Goal: Submit feedback/report problem: Submit feedback/report problem

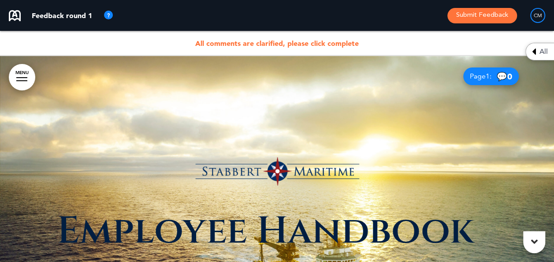
drag, startPoint x: 0, startPoint y: 0, endPoint x: 485, endPoint y: 19, distance: 485.0
click at [485, 19] on button "Submit Feedback" at bounding box center [482, 15] width 70 height 15
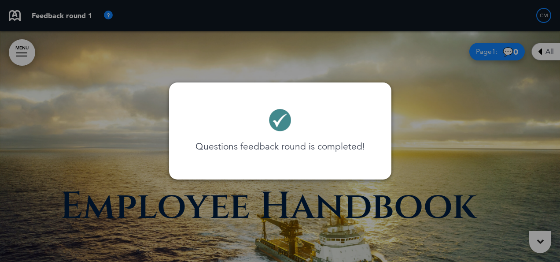
click at [334, 57] on div at bounding box center [280, 131] width 560 height 262
click at [300, 129] on div "Questions feedback round is completed!" at bounding box center [280, 131] width 187 height 62
click at [435, 117] on div at bounding box center [280, 131] width 560 height 262
click at [266, 117] on div "Questions feedback round is completed!" at bounding box center [280, 131] width 187 height 62
click at [110, 78] on div at bounding box center [280, 131] width 560 height 262
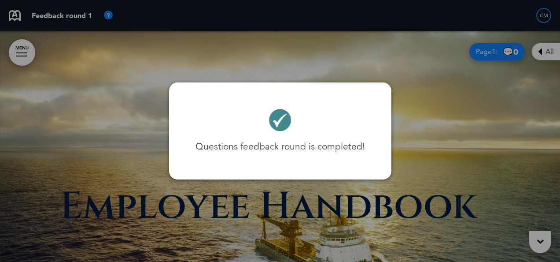
click at [329, 185] on div at bounding box center [280, 131] width 560 height 262
click at [293, 111] on div "Questions feedback round is completed!" at bounding box center [280, 131] width 187 height 62
click at [506, 93] on div at bounding box center [280, 131] width 560 height 262
click at [544, 54] on div at bounding box center [280, 131] width 560 height 262
click at [506, 52] on div at bounding box center [280, 131] width 560 height 262
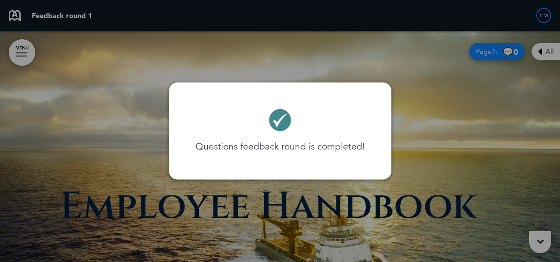
click at [473, 148] on div at bounding box center [280, 131] width 560 height 262
click at [88, 13] on div at bounding box center [280, 131] width 560 height 262
click at [21, 49] on div at bounding box center [280, 131] width 560 height 262
click at [531, 14] on div at bounding box center [280, 131] width 560 height 262
click at [550, 14] on div at bounding box center [280, 131] width 560 height 262
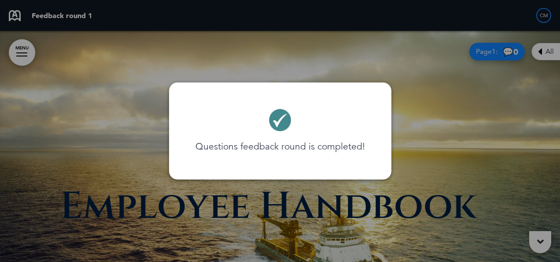
click at [277, 127] on img at bounding box center [280, 120] width 22 height 22
click at [271, 143] on p "Questions feedback round is completed!" at bounding box center [281, 146] width 170 height 13
click at [540, 242] on div at bounding box center [280, 131] width 560 height 262
